Goal: Task Accomplishment & Management: Use online tool/utility

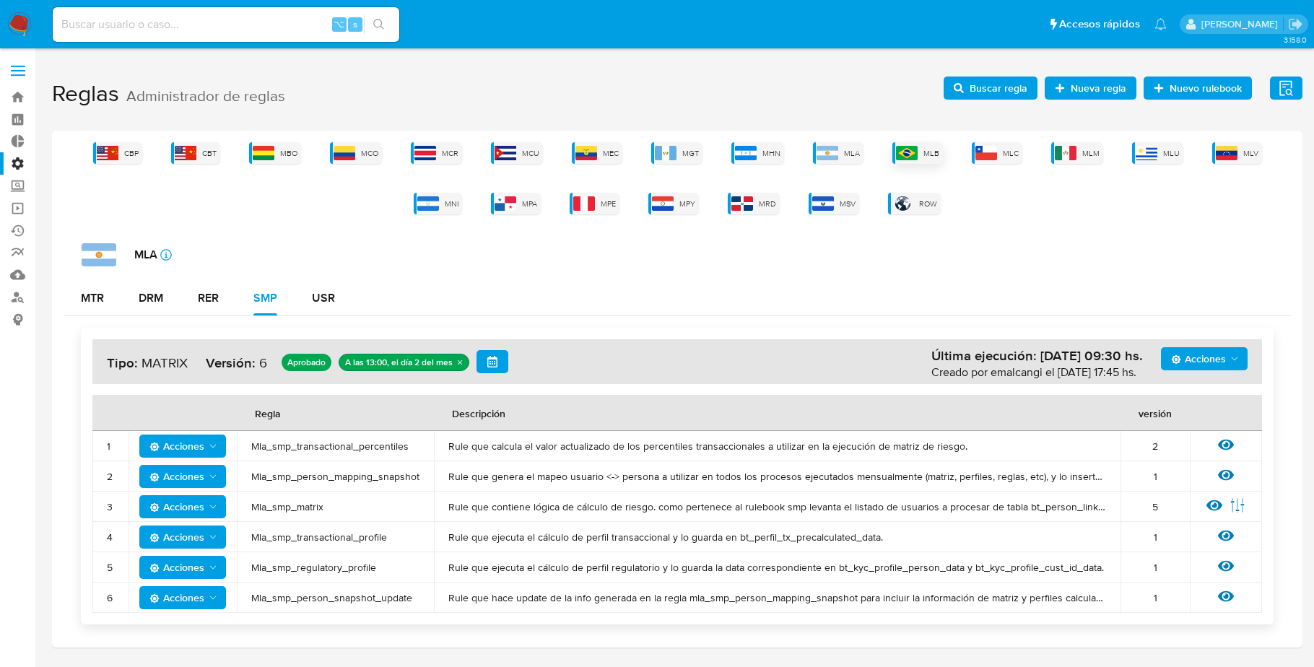
click at [941, 157] on div "MLB" at bounding box center [917, 153] width 51 height 22
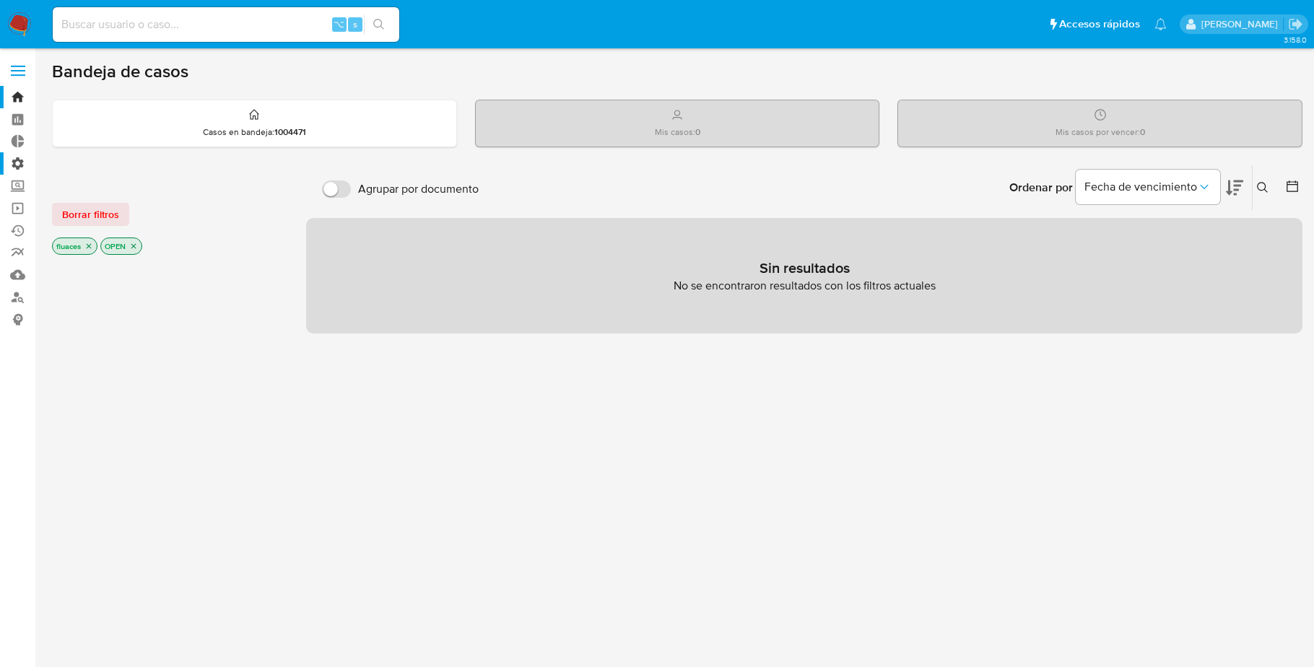
click at [16, 163] on label "Administración" at bounding box center [86, 163] width 172 height 22
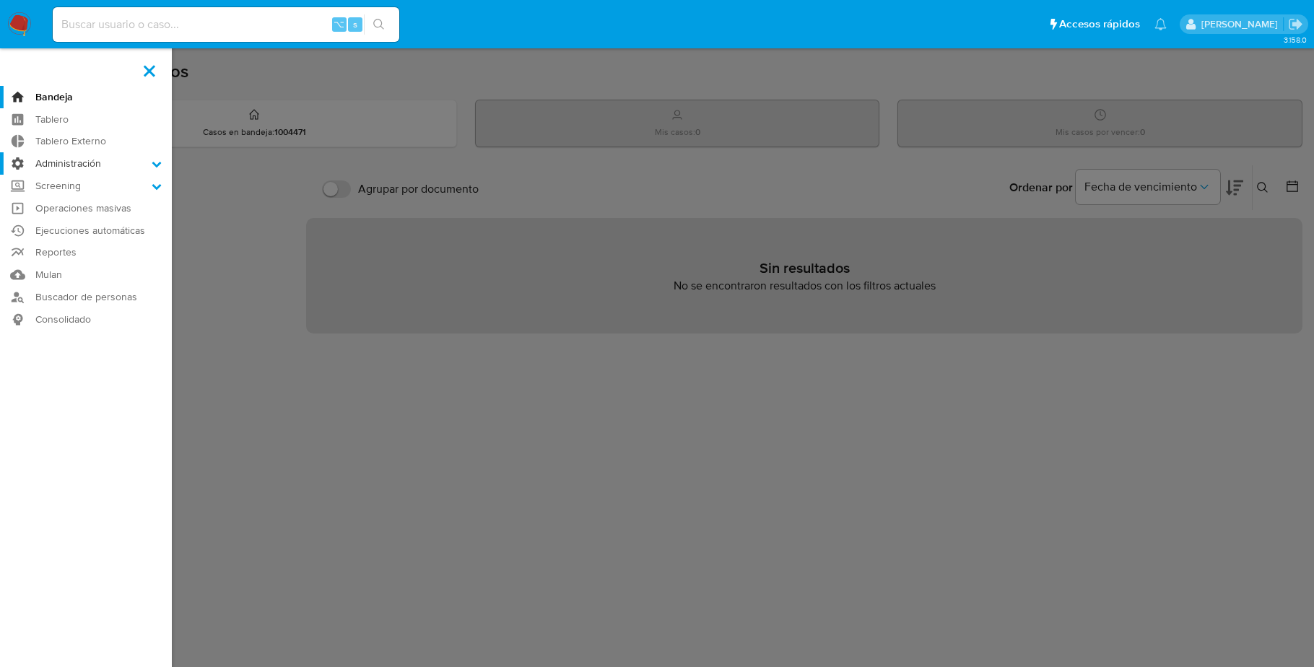
click at [0, 0] on input "Administración" at bounding box center [0, 0] width 0 height 0
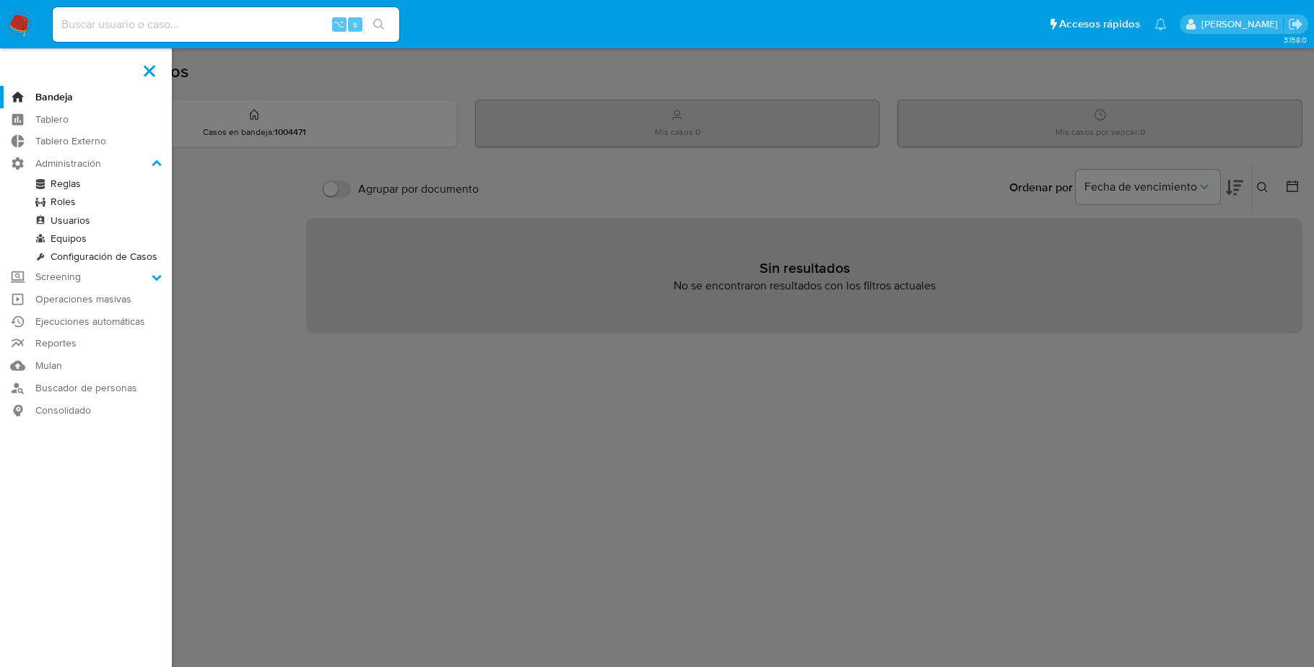
click at [62, 181] on link "Reglas" at bounding box center [86, 184] width 172 height 18
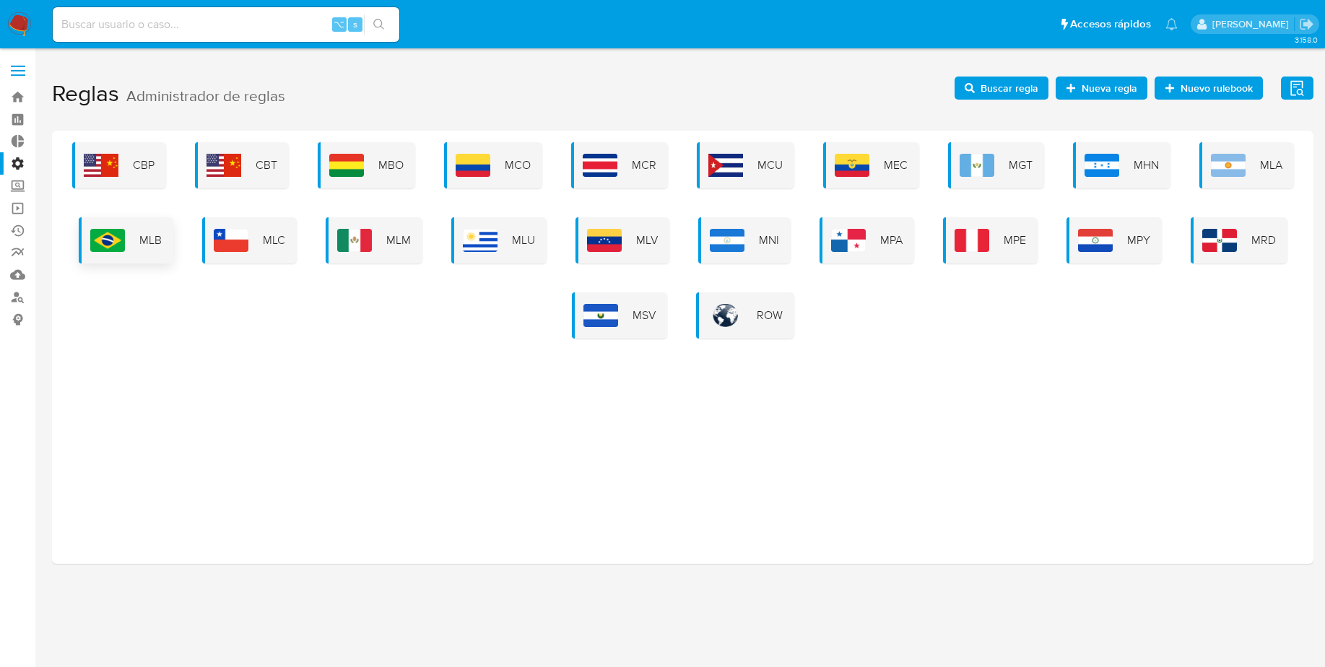
click at [124, 237] on img at bounding box center [107, 240] width 35 height 23
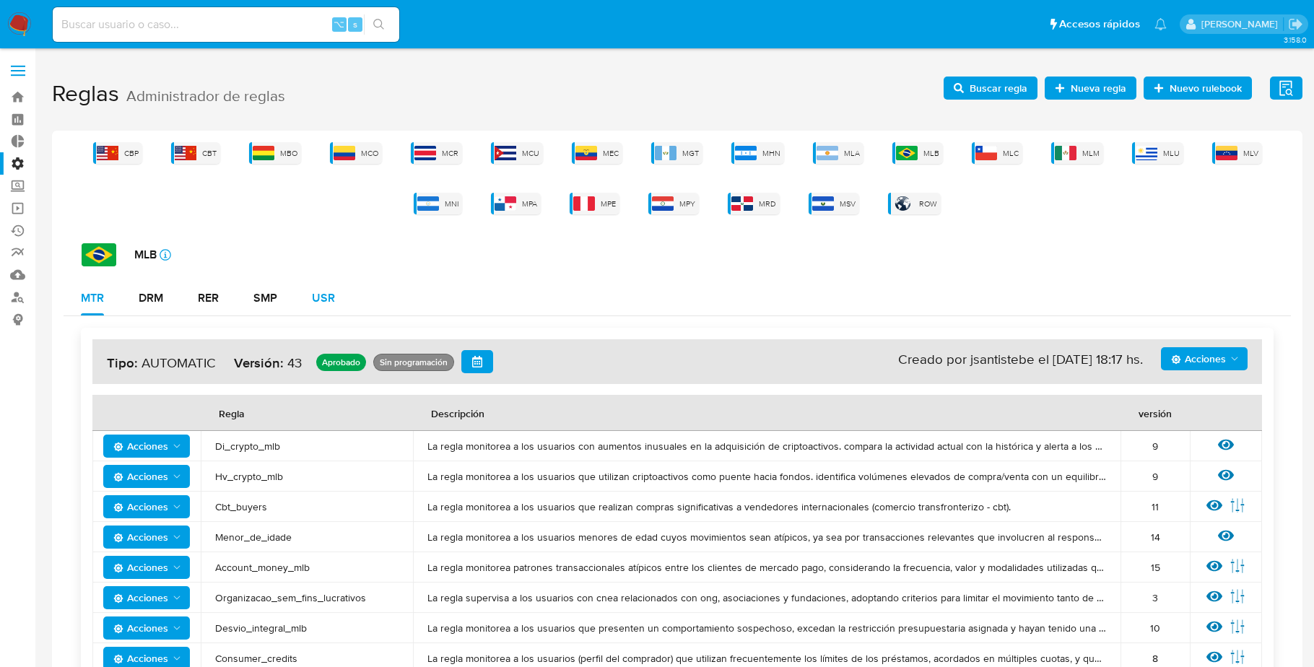
click at [323, 296] on div "USR" at bounding box center [323, 298] width 23 height 12
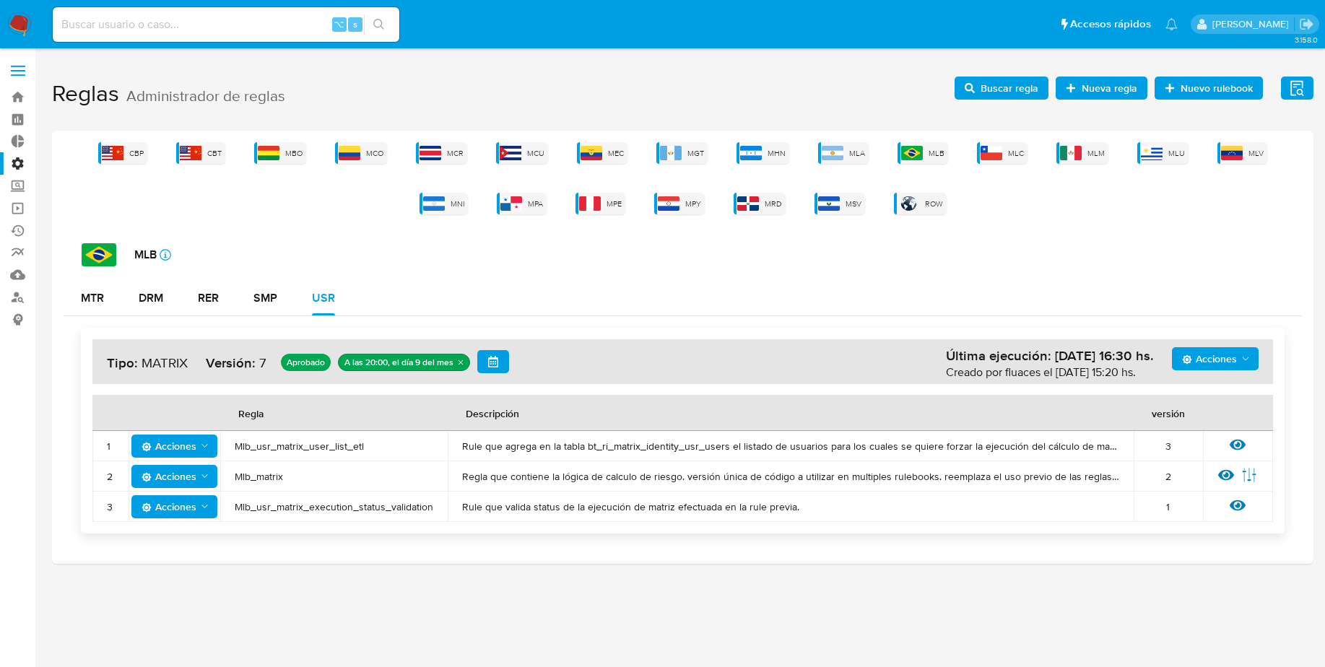
click at [461, 365] on icon "quitar undefined" at bounding box center [460, 362] width 9 height 9
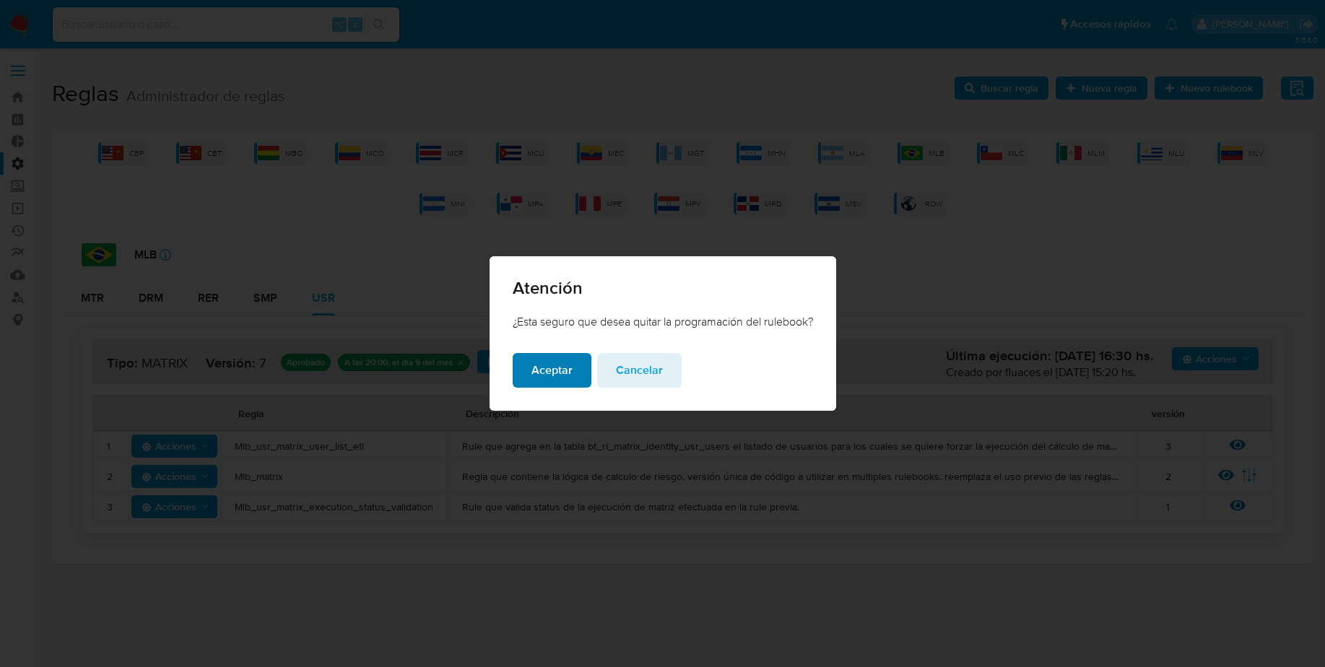
click at [546, 380] on span "Aceptar" at bounding box center [551, 370] width 41 height 32
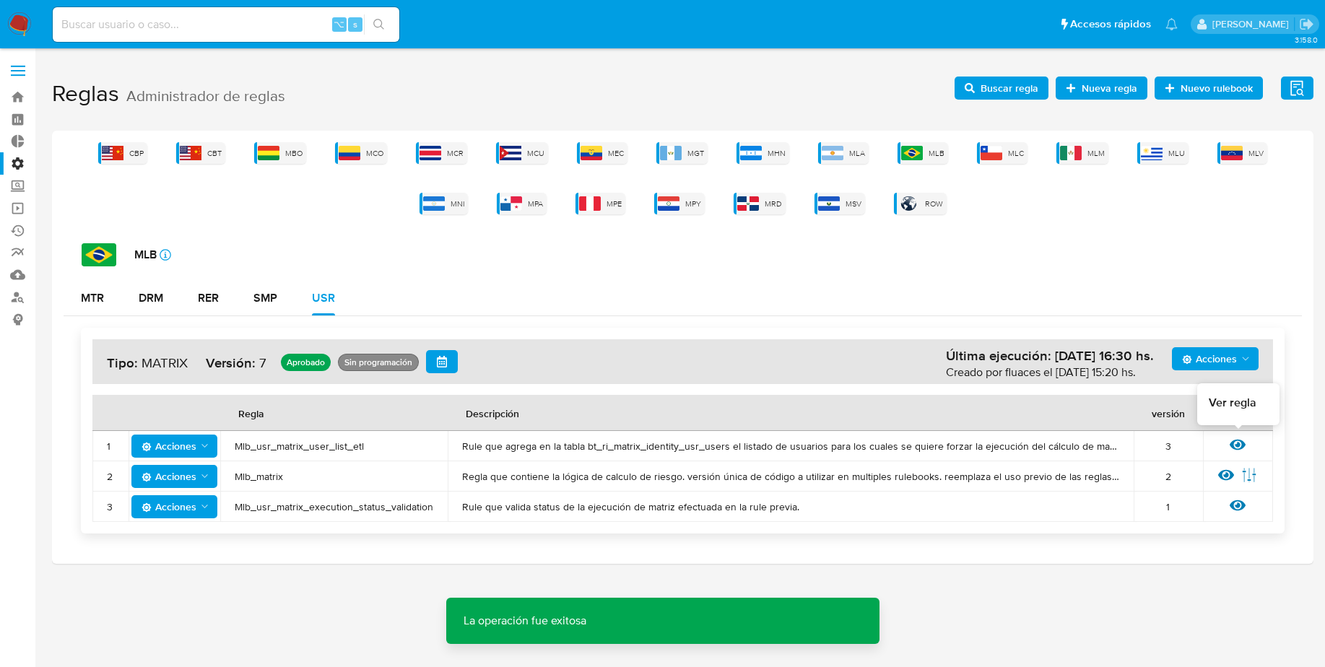
click at [1231, 441] on icon at bounding box center [1237, 445] width 16 height 16
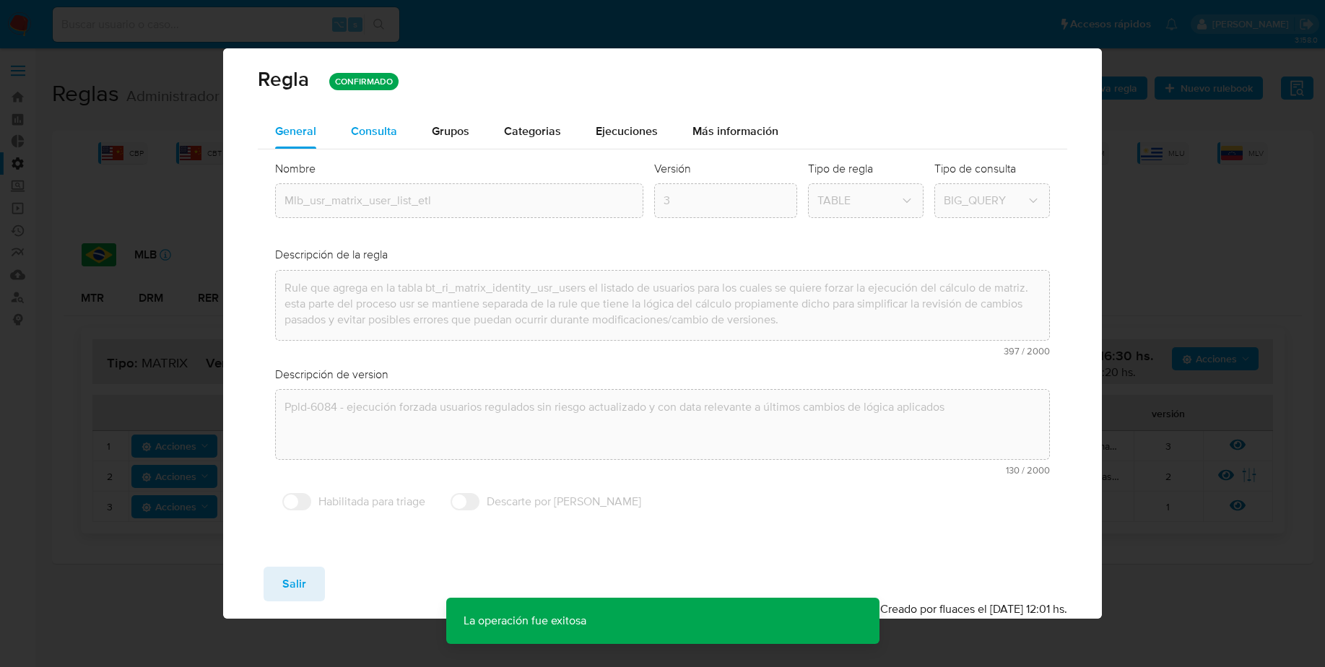
click at [388, 126] on span "Consulta" at bounding box center [374, 131] width 46 height 17
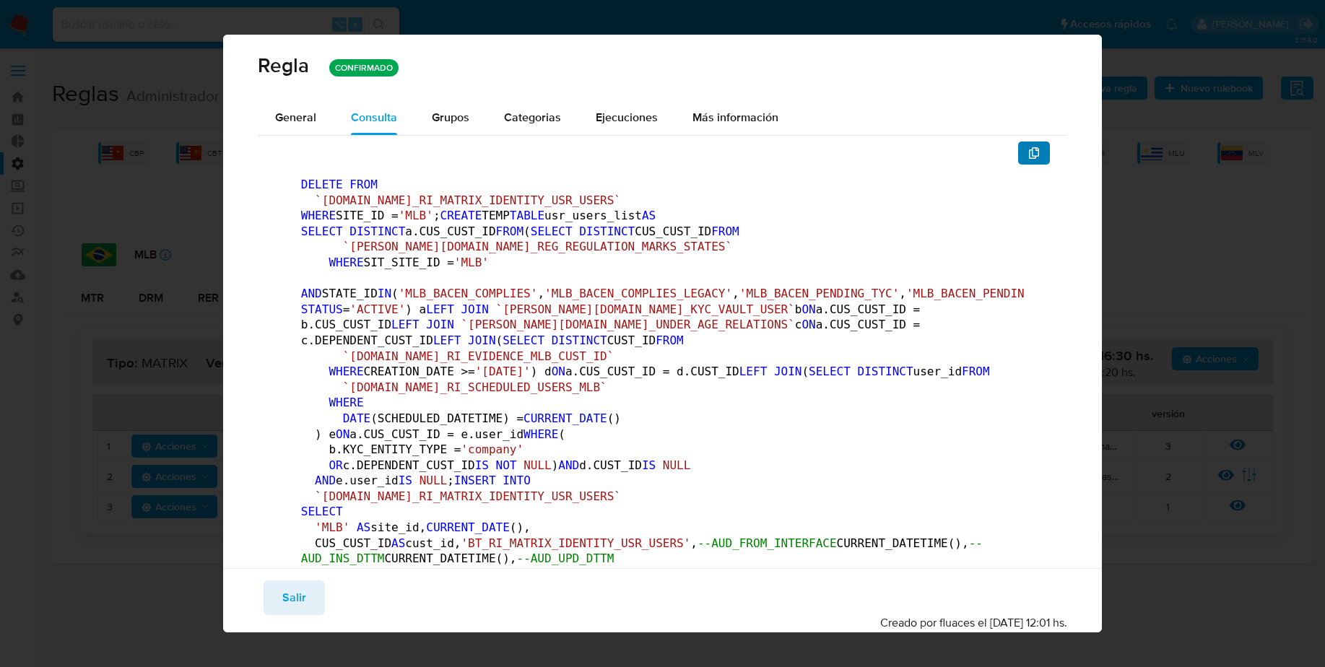
click at [1028, 146] on span "button" at bounding box center [1034, 153] width 12 height 20
